Goal: Use online tool/utility: Utilize a website feature to perform a specific function

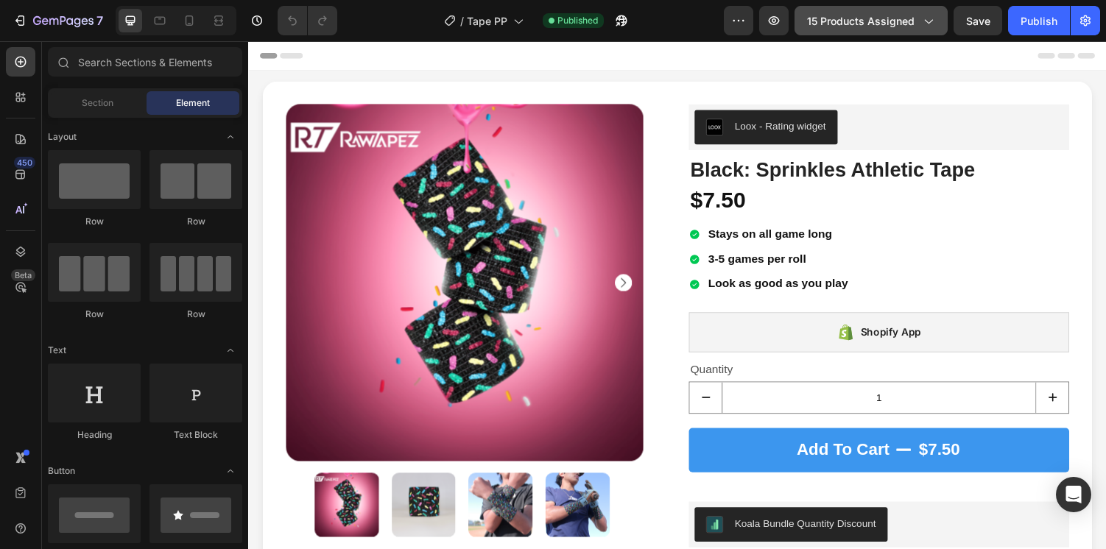
click at [924, 21] on icon "button" at bounding box center [928, 20] width 15 height 15
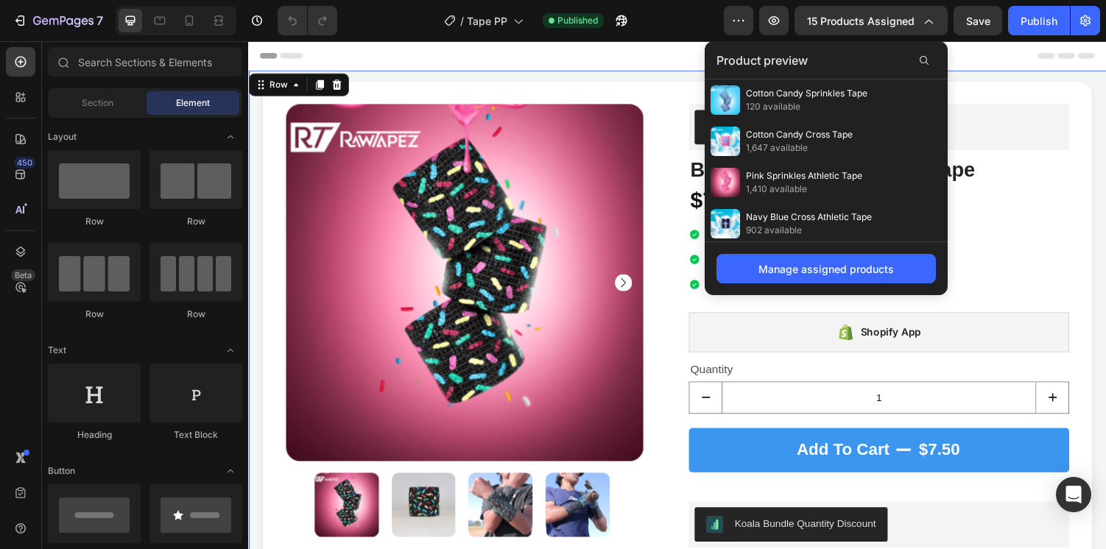
click at [625, 78] on div "Product Images Loox - Rating widget Loox Black: Sprinkles Athletic Tape Product…" at bounding box center [690, 457] width 854 height 772
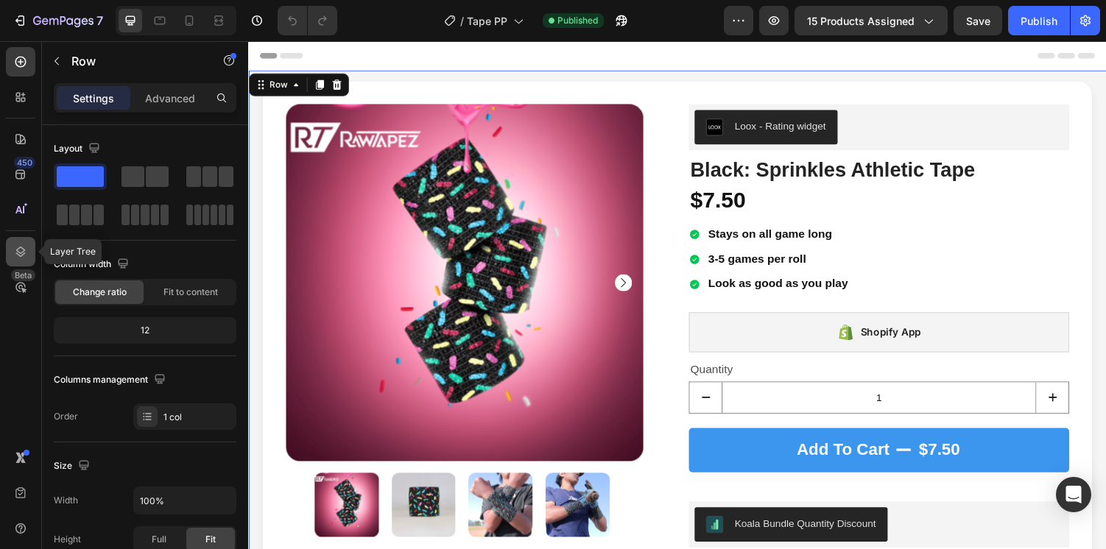
click at [24, 256] on icon at bounding box center [20, 252] width 15 height 15
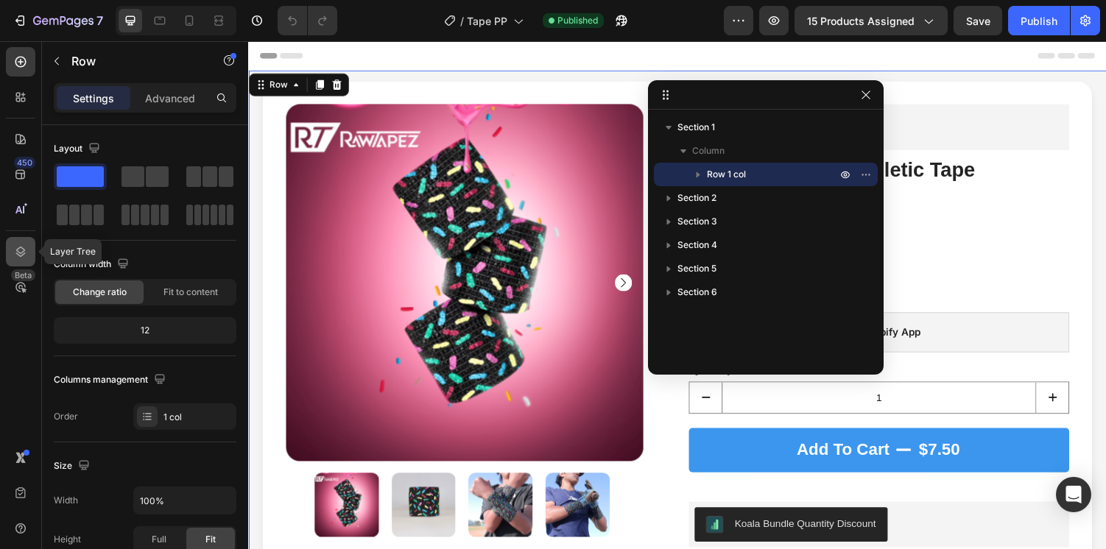
click at [24, 256] on icon at bounding box center [20, 252] width 15 height 15
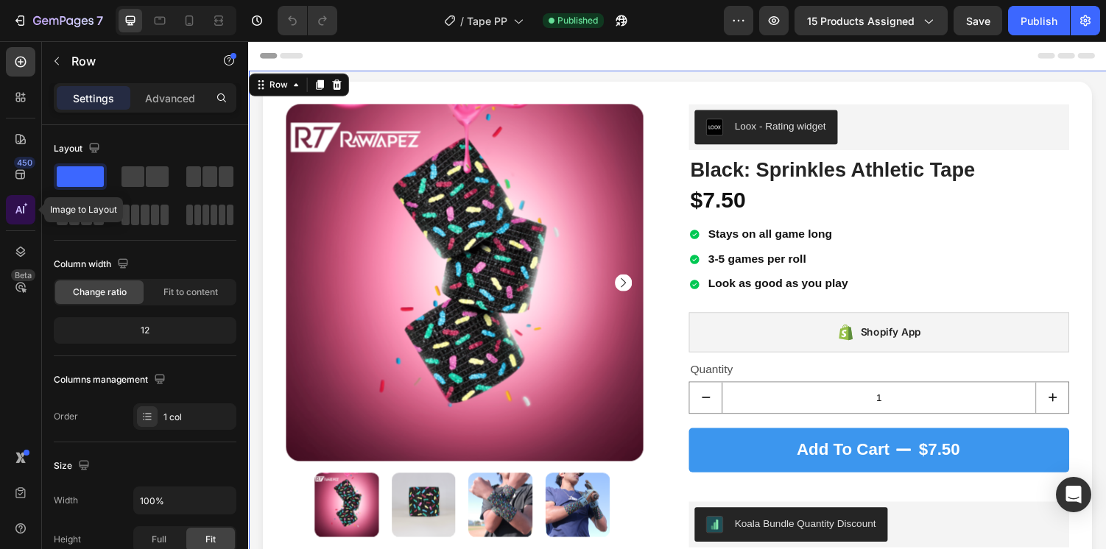
click at [18, 217] on div at bounding box center [20, 209] width 29 height 29
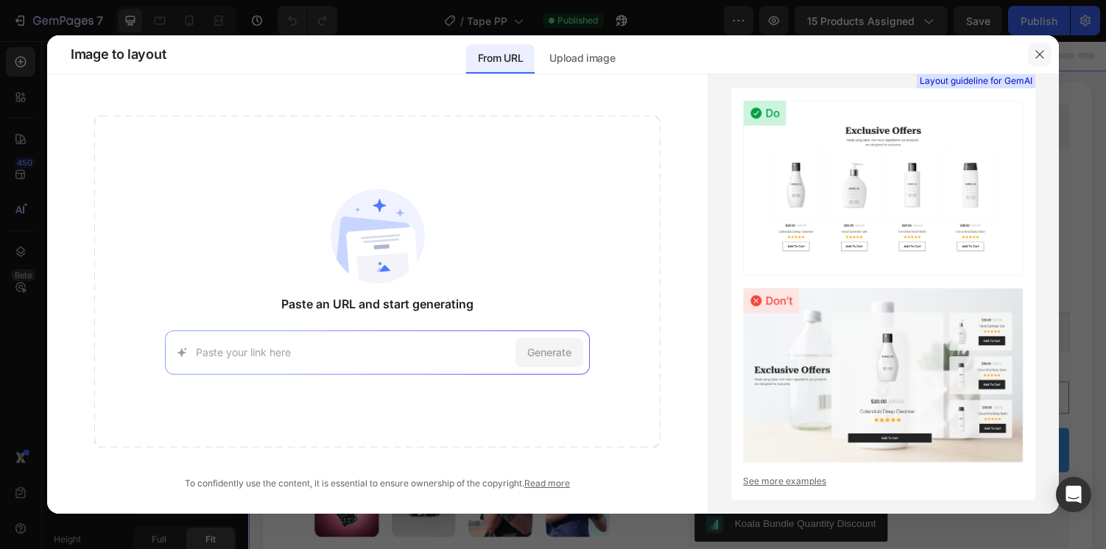
click at [1035, 50] on icon "button" at bounding box center [1040, 55] width 12 height 12
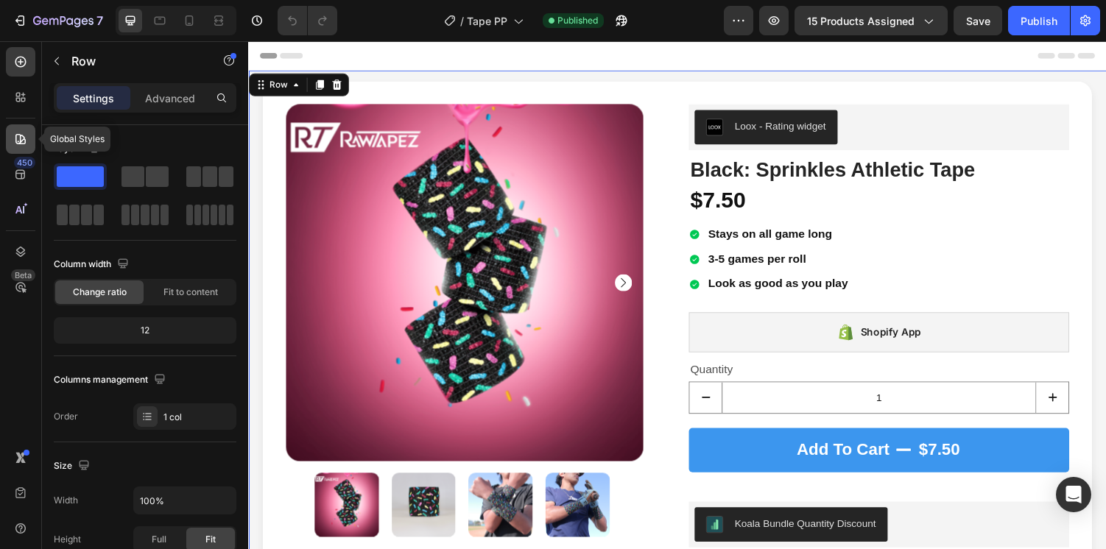
click at [26, 144] on icon at bounding box center [20, 139] width 15 height 15
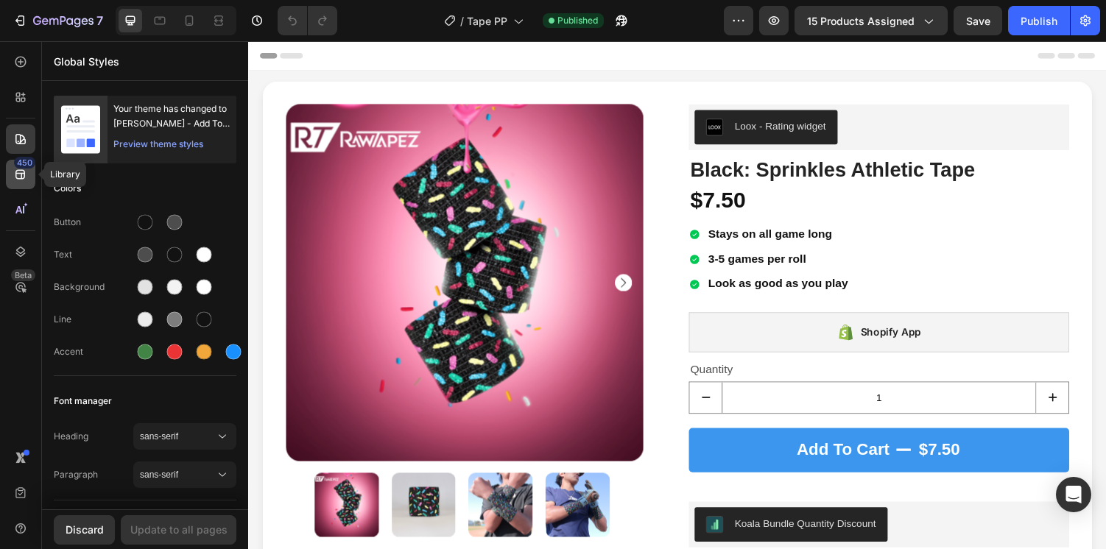
click at [25, 183] on div "450" at bounding box center [20, 174] width 29 height 29
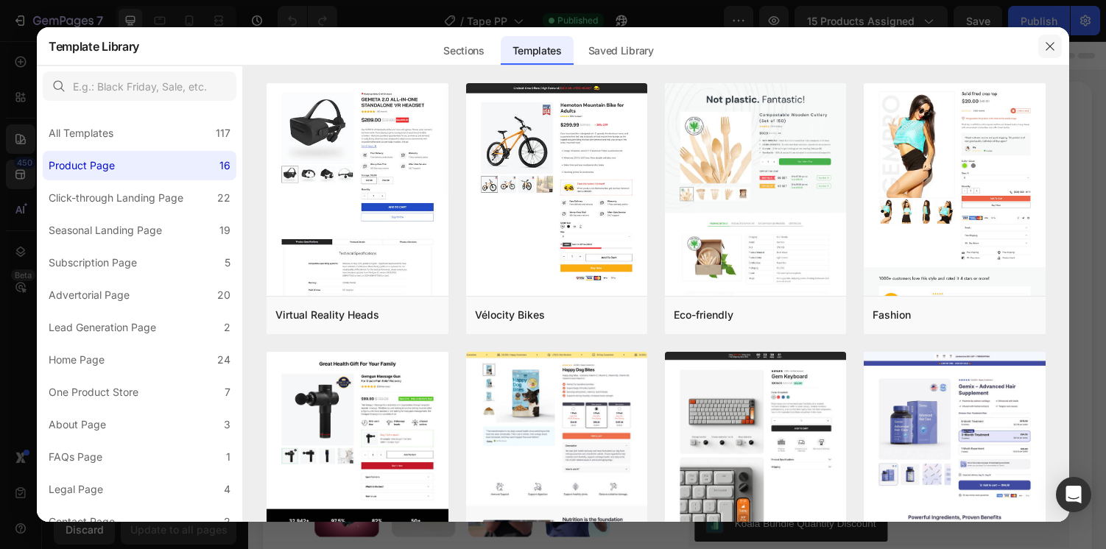
click at [1049, 52] on button "button" at bounding box center [1050, 47] width 24 height 24
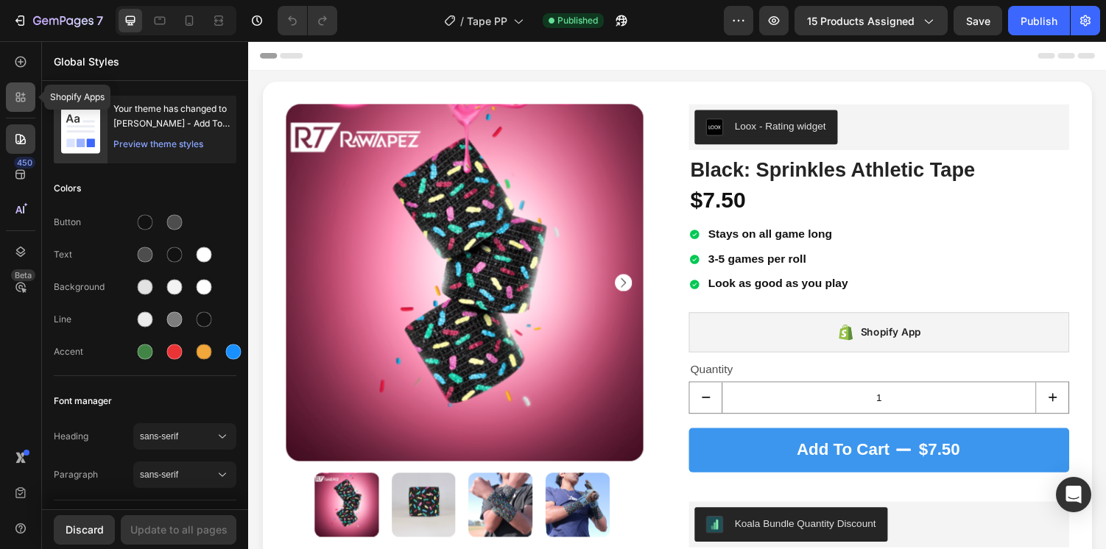
click at [14, 96] on icon at bounding box center [20, 97] width 15 height 15
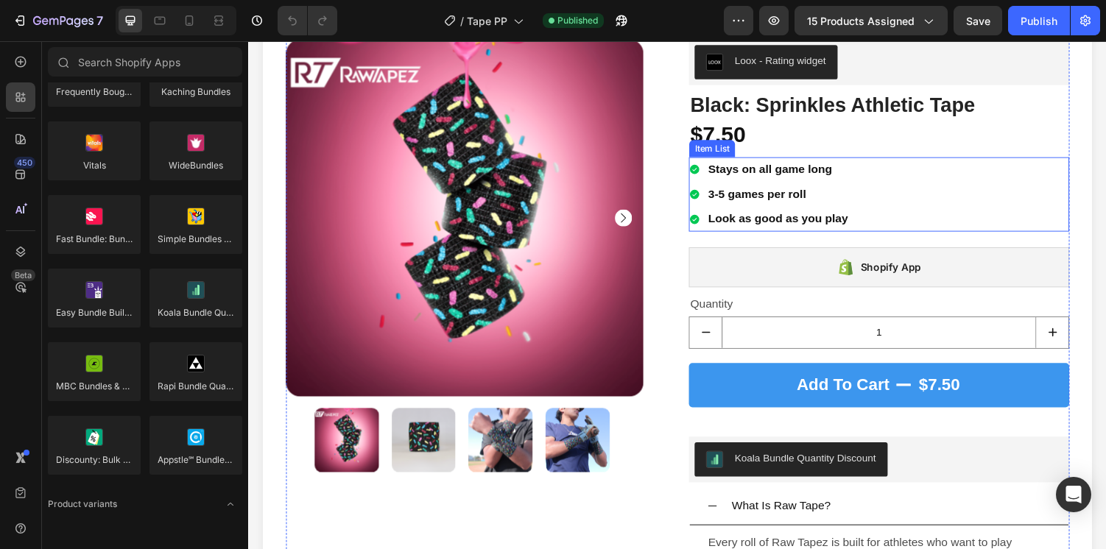
scroll to position [23, 0]
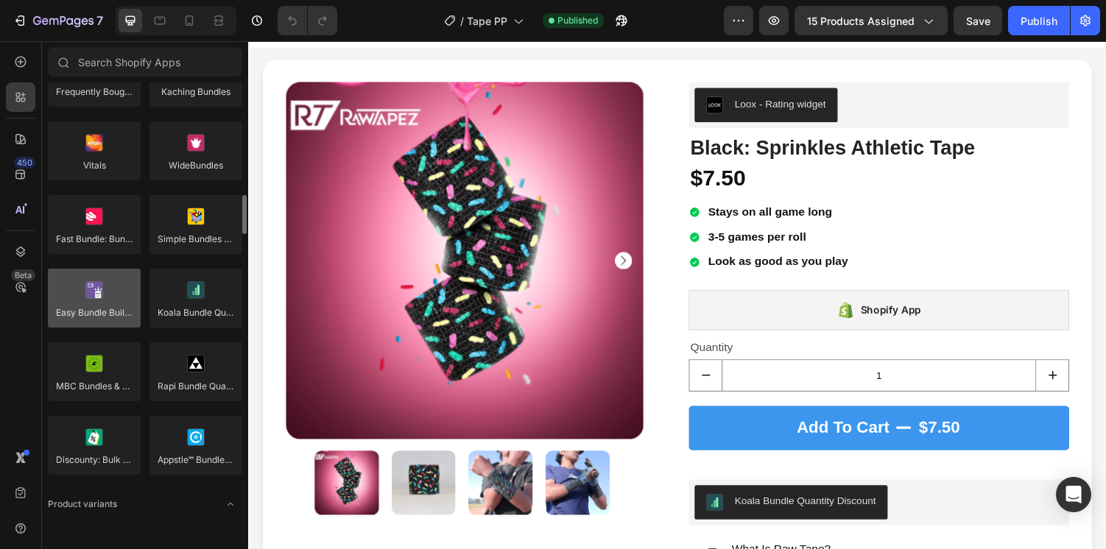
click at [109, 318] on div at bounding box center [94, 298] width 93 height 59
click at [109, 316] on div at bounding box center [94, 298] width 93 height 59
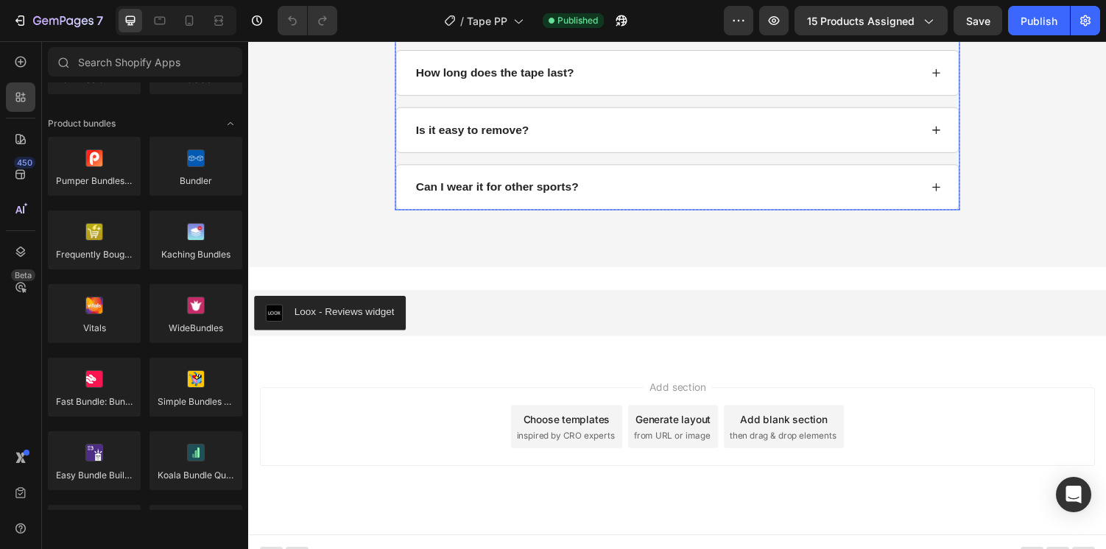
scroll to position [2723, 0]
